Goal: Check status: Check status

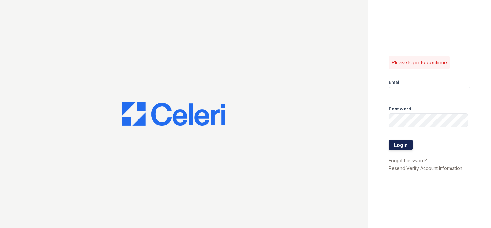
type input "hicham.izellalen@bridgepm.com"
click at [398, 144] on button "Login" at bounding box center [401, 145] width 24 height 10
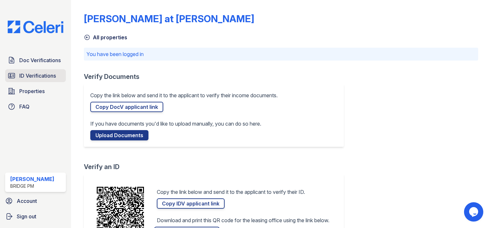
click at [40, 75] on span "ID Verifications" at bounding box center [37, 76] width 37 height 8
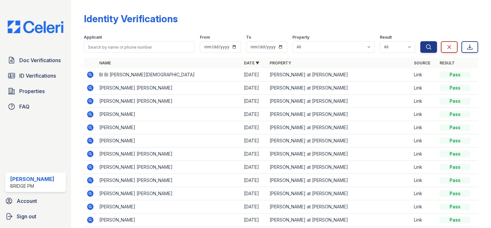
click at [89, 73] on icon at bounding box center [91, 75] width 8 height 8
drag, startPoint x: 445, startPoint y: 76, endPoint x: 458, endPoint y: 76, distance: 12.2
click at [458, 76] on div "Pass" at bounding box center [455, 74] width 31 height 6
click at [89, 75] on icon at bounding box center [90, 74] width 6 height 6
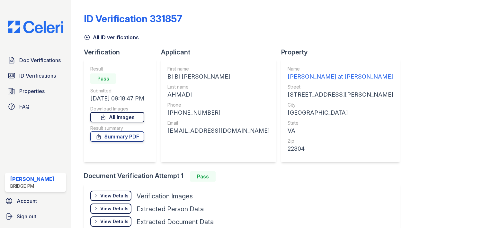
click at [121, 120] on link "All Images" at bounding box center [117, 117] width 54 height 10
click at [434, 143] on div "ID Verification 331857 All ID verifications Verification Result Pass Submitted …" at bounding box center [281, 130] width 395 height 255
